Goal: Find specific page/section: Find specific page/section

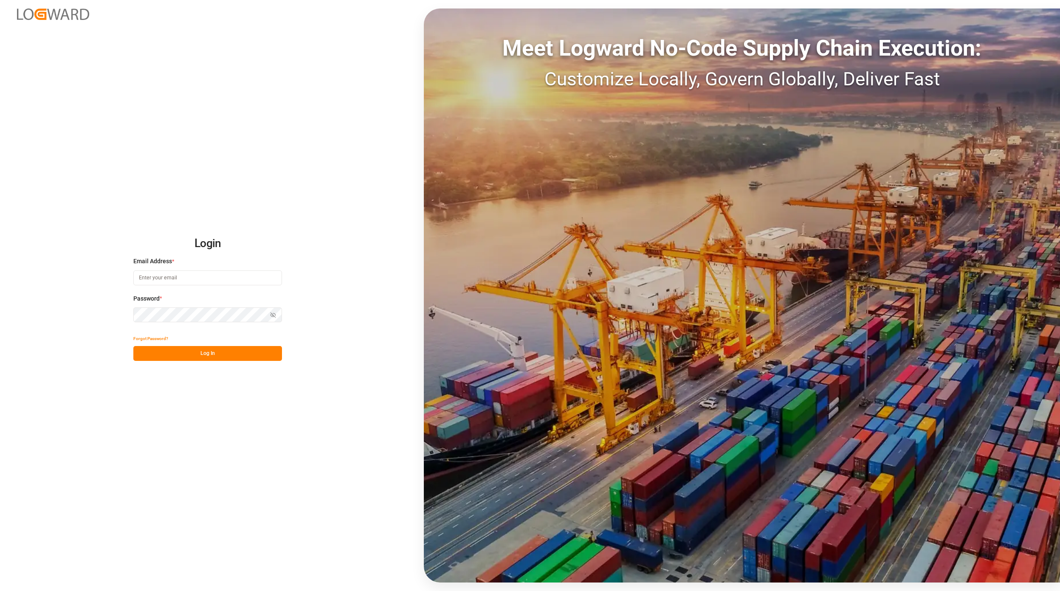
type input "[EMAIL_ADDRESS][DOMAIN_NAME]"
click at [229, 345] on div "Forgot Password?" at bounding box center [207, 338] width 149 height 15
click at [229, 360] on button "Log In" at bounding box center [207, 353] width 149 height 15
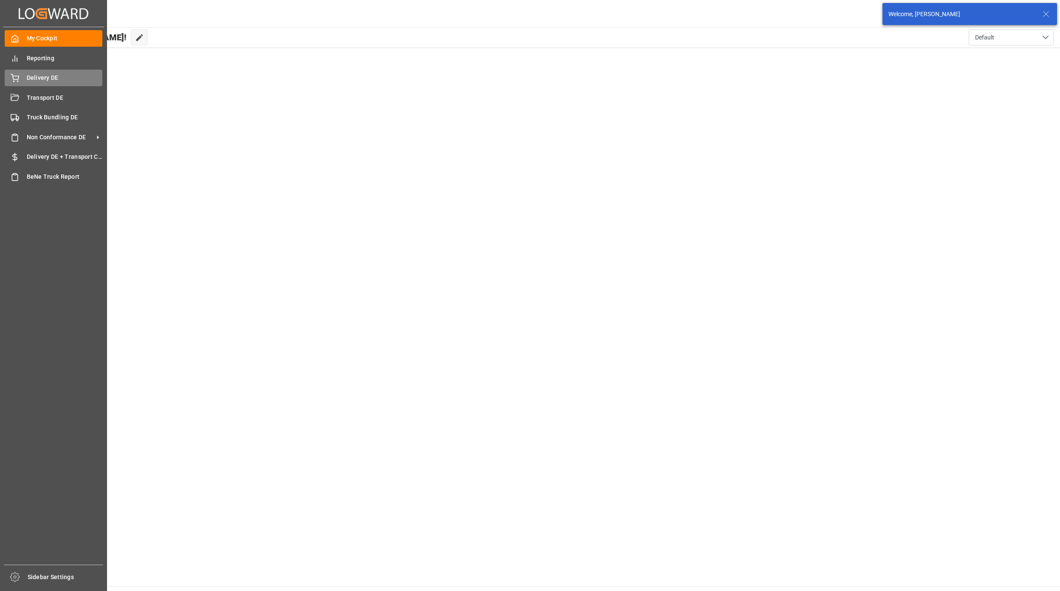
click at [20, 72] on div "Delivery DE Delivery DE" at bounding box center [54, 78] width 98 height 17
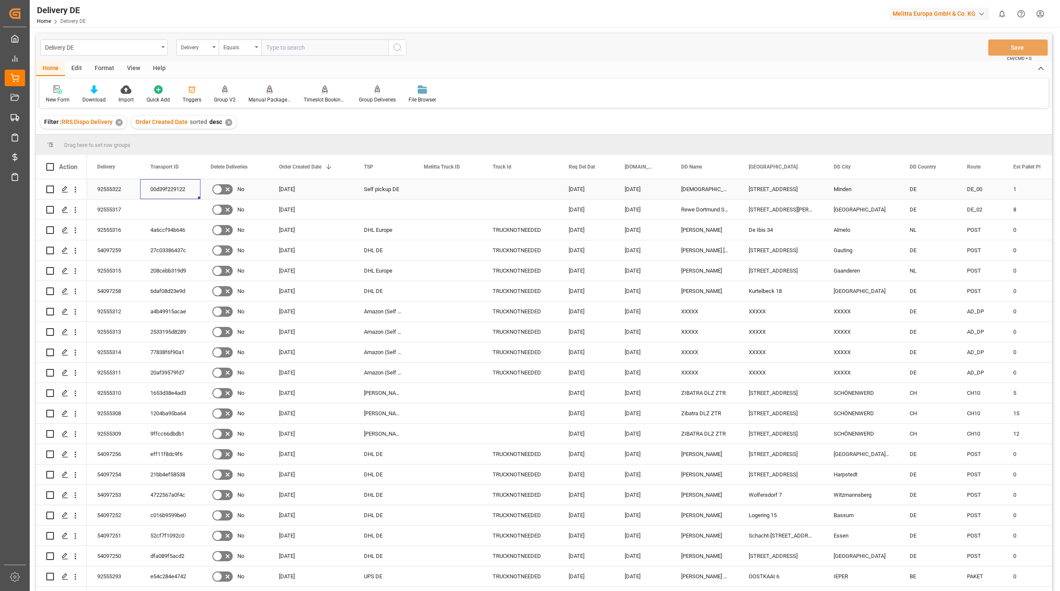
click at [158, 193] on div "00d39f229122" at bounding box center [170, 189] width 60 height 20
